Goal: Information Seeking & Learning: Learn about a topic

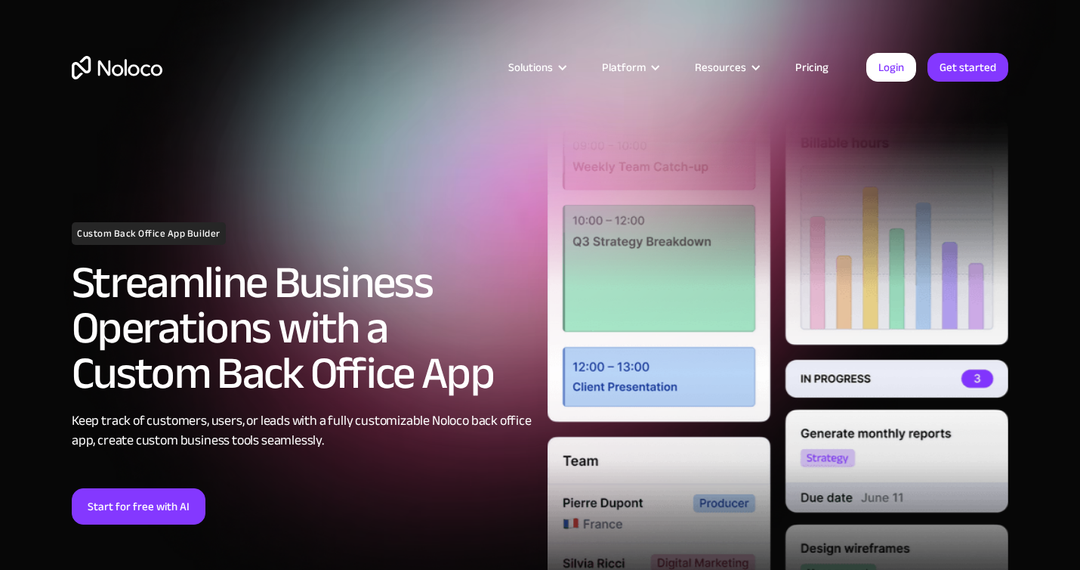
click at [813, 73] on link "Pricing" at bounding box center [812, 67] width 71 height 20
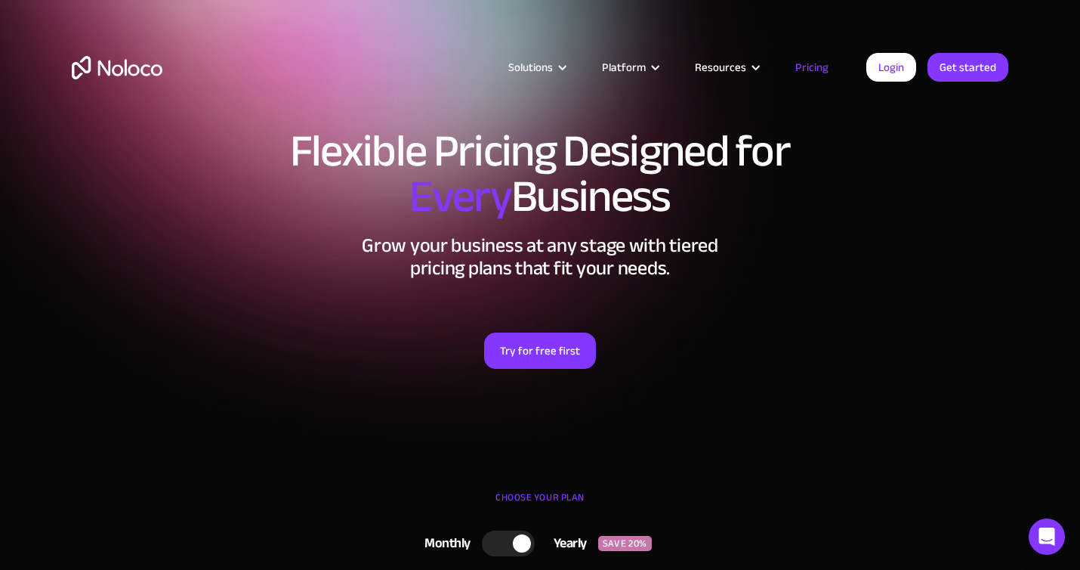
click at [808, 73] on link "Pricing" at bounding box center [812, 67] width 71 height 20
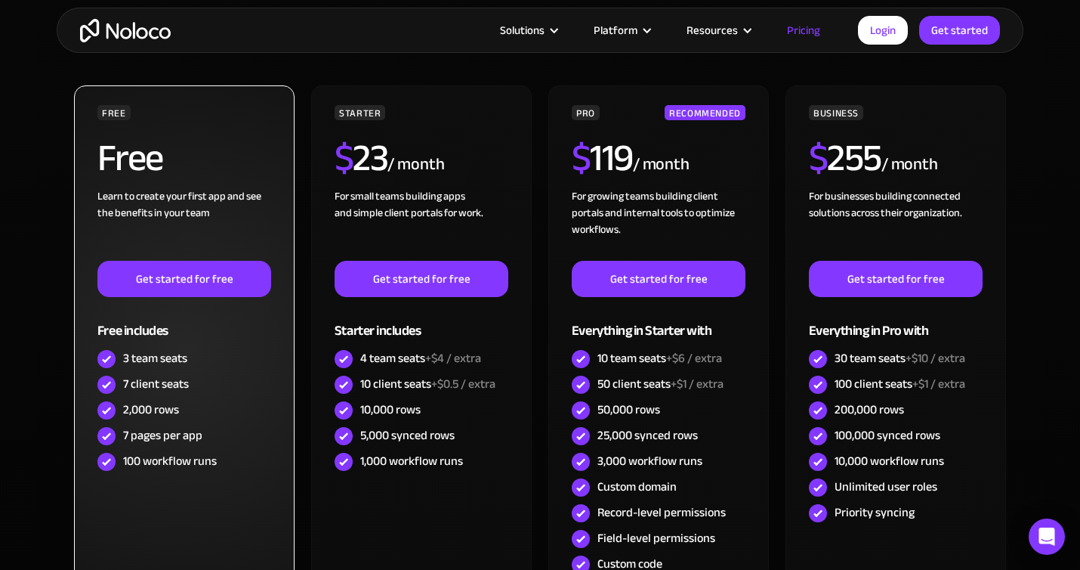
scroll to position [508, 0]
